Goal: Information Seeking & Learning: Learn about a topic

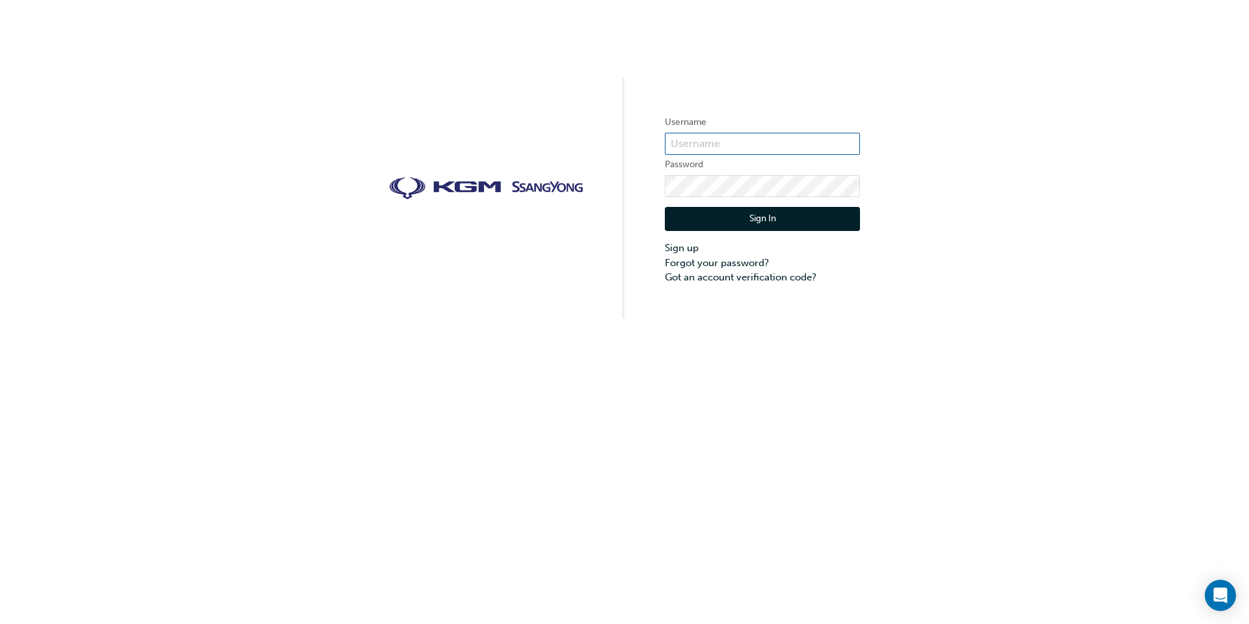
click at [702, 141] on input "text" at bounding box center [762, 144] width 195 height 22
type input "[PERSON_NAME][EMAIL_ADDRESS][PERSON_NAME][DOMAIN_NAME]"
click button "Sign In" at bounding box center [762, 219] width 195 height 25
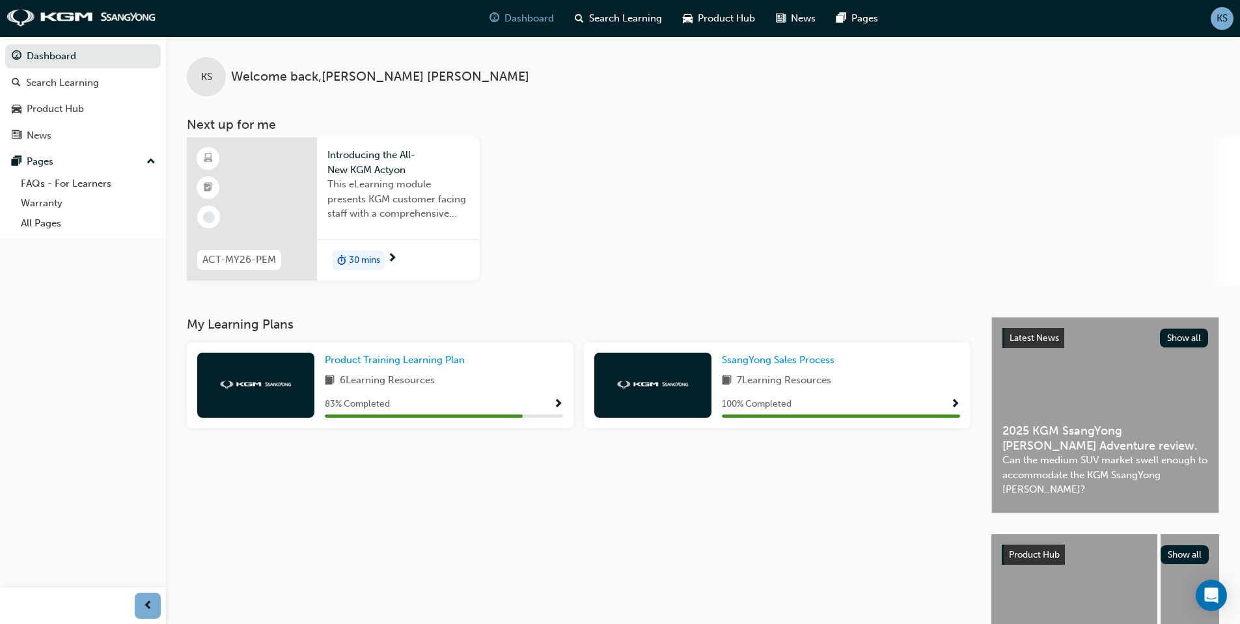
click at [364, 255] on span "30 mins" at bounding box center [364, 260] width 31 height 15
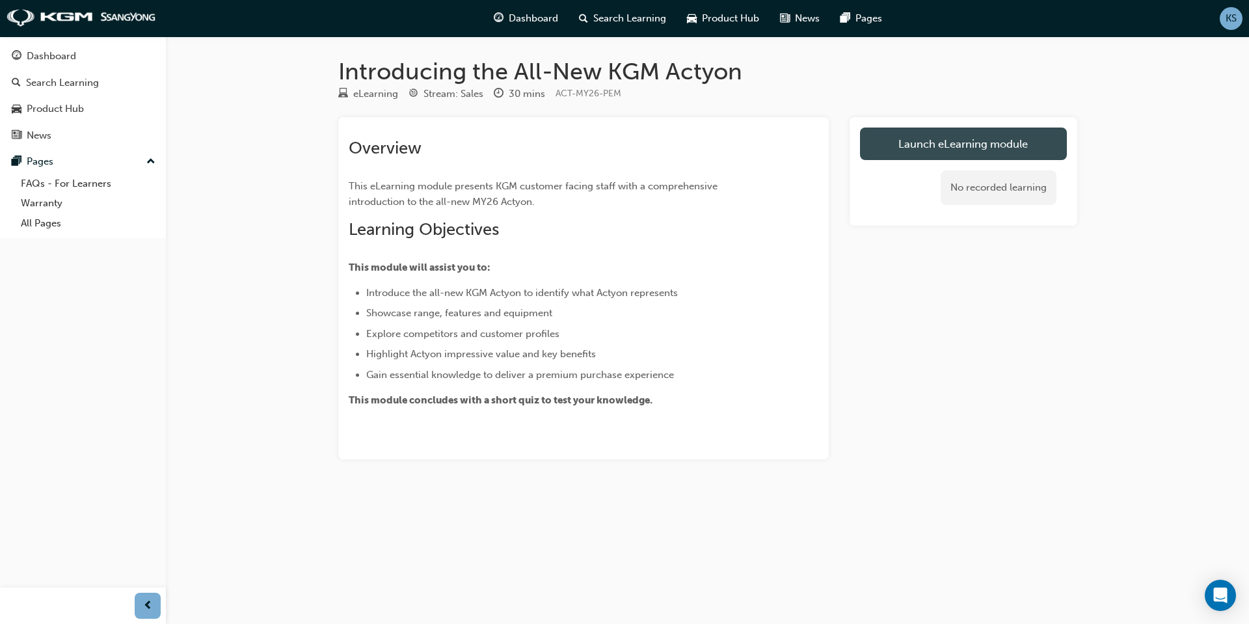
click at [920, 148] on link "Launch eLearning module" at bounding box center [963, 144] width 207 height 33
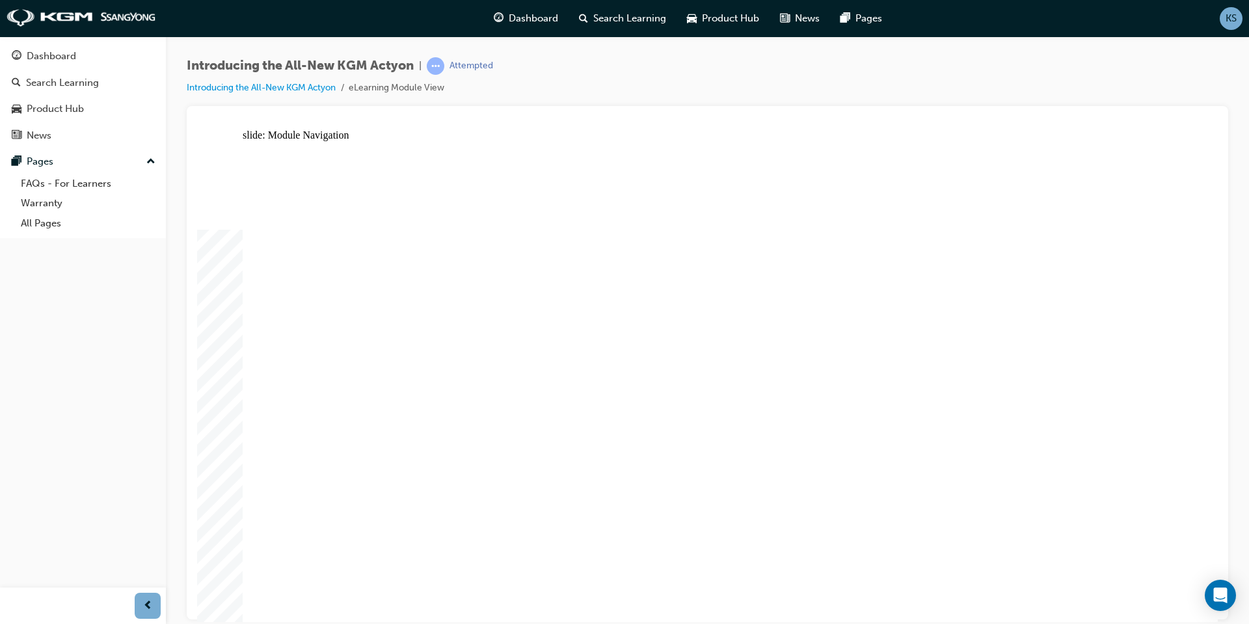
drag, startPoint x: 1120, startPoint y: 308, endPoint x: 1077, endPoint y: 353, distance: 61.7
click at [614, 64] on div "Introducing the All-New KGM Actyon | Attempted Introducing the All-New KGM Acty…" at bounding box center [708, 81] width 1042 height 49
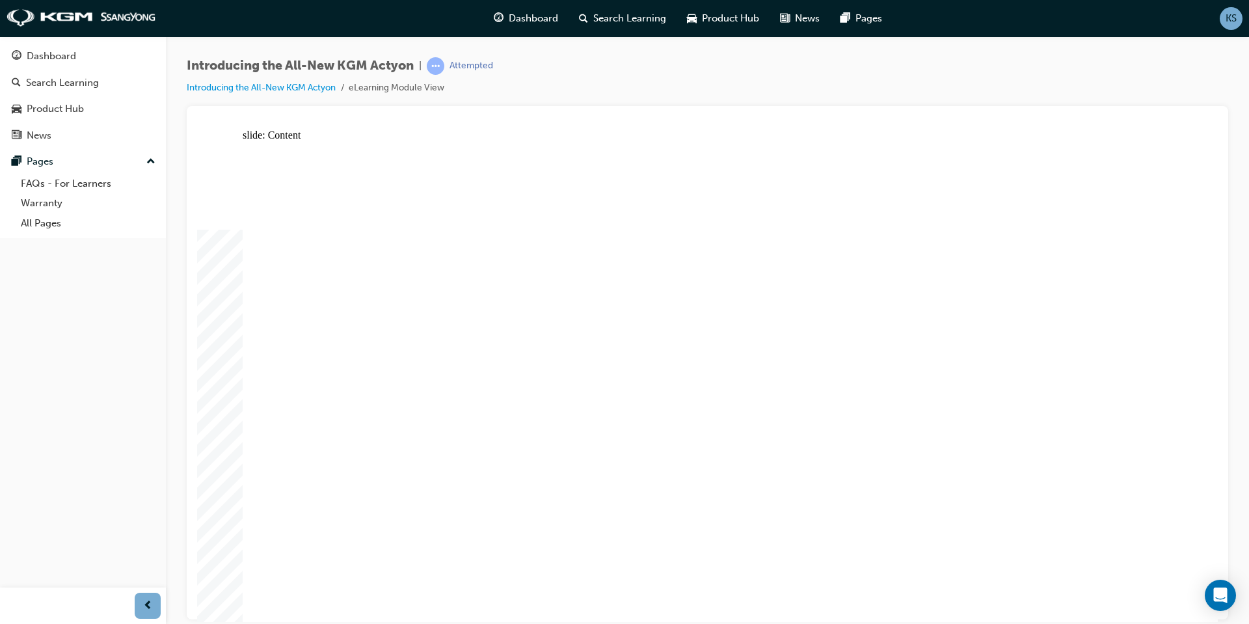
drag, startPoint x: 1012, startPoint y: 385, endPoint x: 998, endPoint y: 381, distance: 14.8
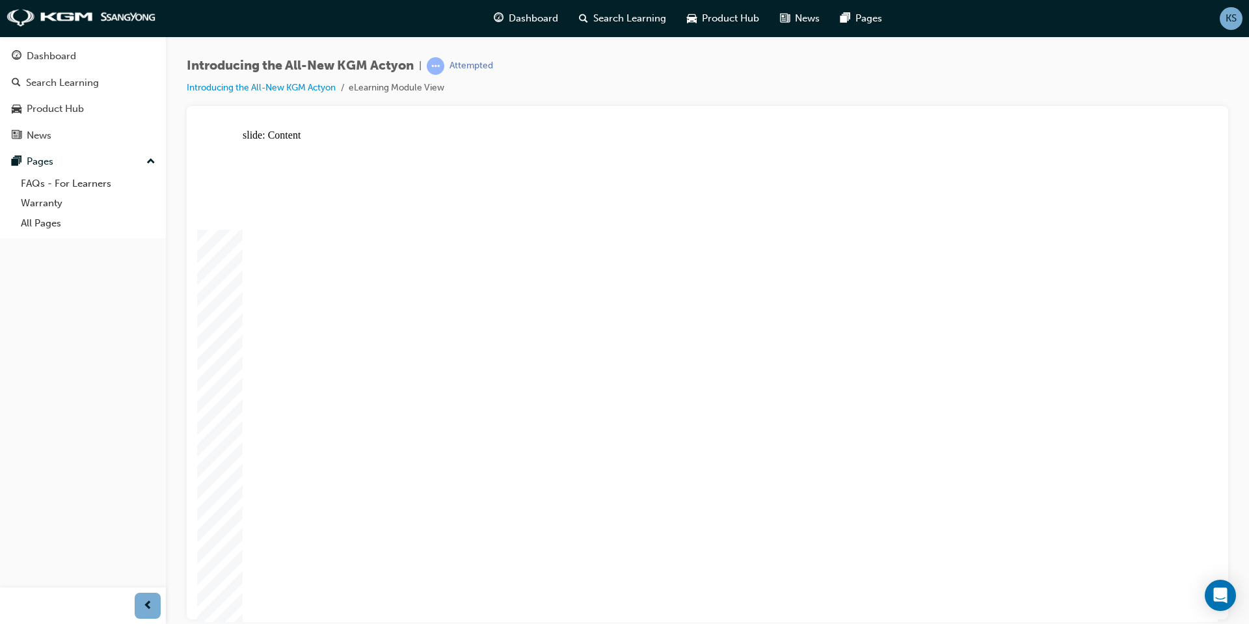
drag, startPoint x: 1156, startPoint y: 455, endPoint x: 909, endPoint y: 397, distance: 254.0
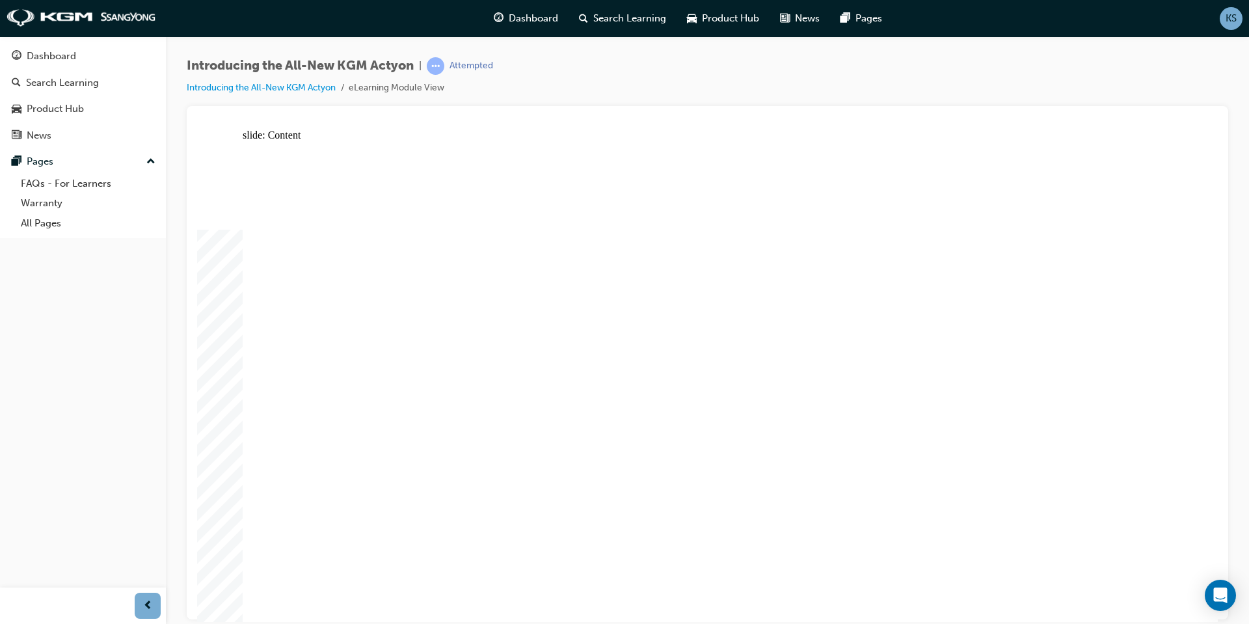
drag, startPoint x: 515, startPoint y: 78, endPoint x: 522, endPoint y: 83, distance: 8.3
click at [522, 83] on div "Introducing the All-New KGM Actyon | Attempted Introducing the All-New KGM Acty…" at bounding box center [708, 81] width 1042 height 49
